Goal: Task Accomplishment & Management: Manage account settings

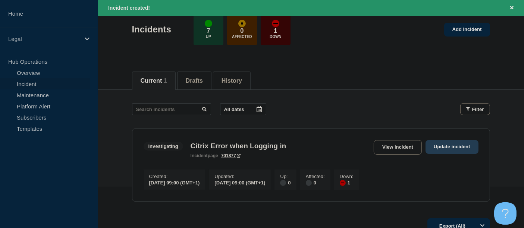
click at [444, 147] on link "Update incident" at bounding box center [452, 147] width 53 height 14
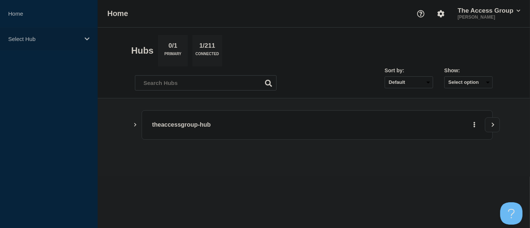
click at [88, 39] on icon at bounding box center [87, 38] width 5 height 3
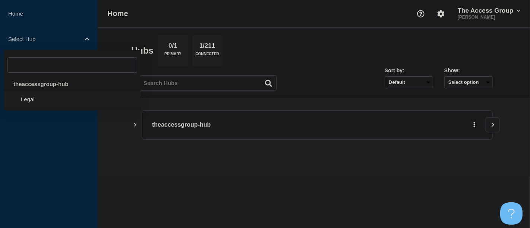
click at [39, 99] on li "Legal" at bounding box center [72, 99] width 137 height 15
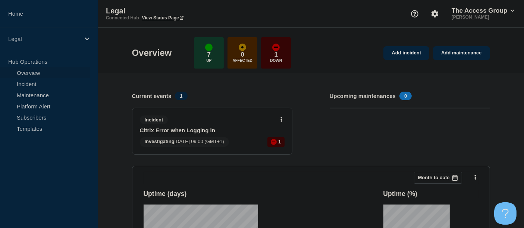
click at [230, 131] on link "Citrix Error when Logging in" at bounding box center [207, 130] width 135 height 6
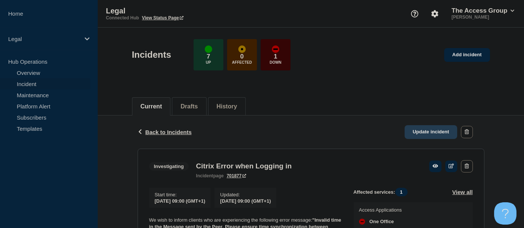
click at [433, 129] on link "Update incident" at bounding box center [431, 132] width 53 height 14
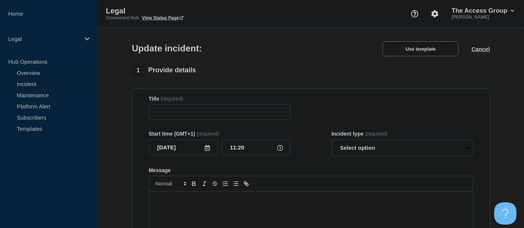
type input "Citrix Error when Logging in"
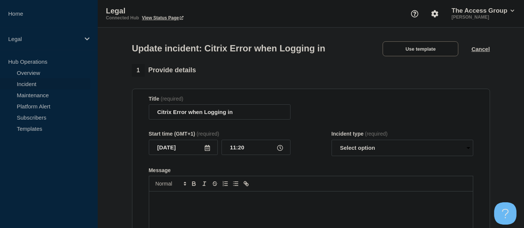
scroll to position [83, 0]
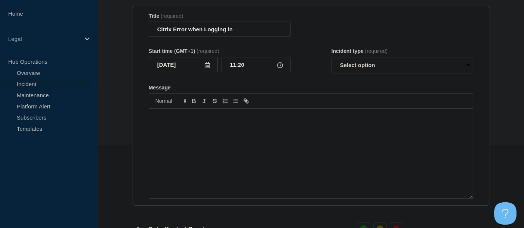
click at [179, 127] on div "Message" at bounding box center [311, 154] width 324 height 90
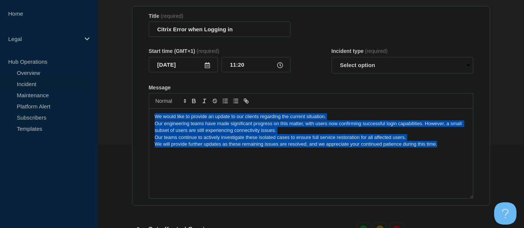
drag, startPoint x: 439, startPoint y: 147, endPoint x: 140, endPoint y: 118, distance: 300.5
click at [140, 118] on section "Title (required) Citrix Error when Logging in Start time (GMT+1) (required) 202…" at bounding box center [311, 106] width 358 height 200
copy div "We would like to provide an update to our clients regarding the current situati…"
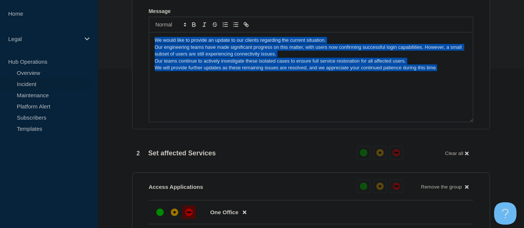
scroll to position [207, 0]
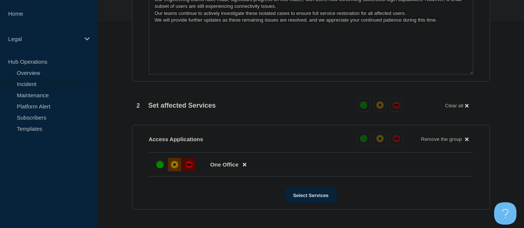
click at [172, 166] on div "affected" at bounding box center [174, 164] width 7 height 7
click at [174, 165] on div "affected" at bounding box center [174, 164] width 7 height 7
click at [305, 197] on button "Select Services" at bounding box center [311, 195] width 52 height 15
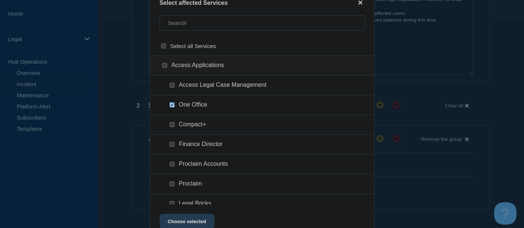
click at [196, 218] on button "Choose selected" at bounding box center [187, 221] width 55 height 15
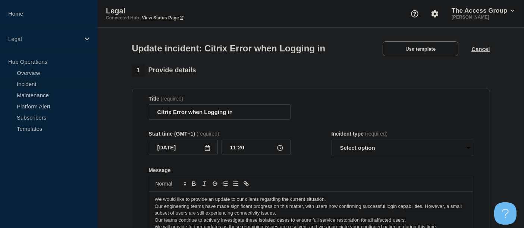
scroll to position [0, 0]
click at [466, 149] on select "Select option Investigating Identified Monitoring Resolved" at bounding box center [403, 148] width 142 height 16
select select "investigating"
click at [332, 142] on select "Select option Investigating Identified Monitoring Resolved" at bounding box center [403, 148] width 142 height 16
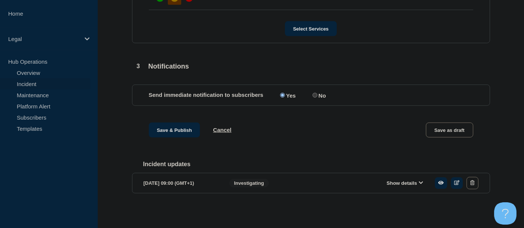
scroll to position [377, 0]
click at [176, 125] on button "Save & Publish" at bounding box center [174, 130] width 51 height 15
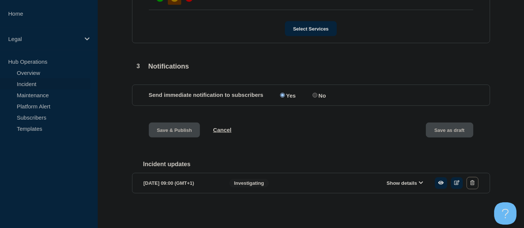
scroll to position [0, 0]
